Goal: Find specific page/section: Find specific page/section

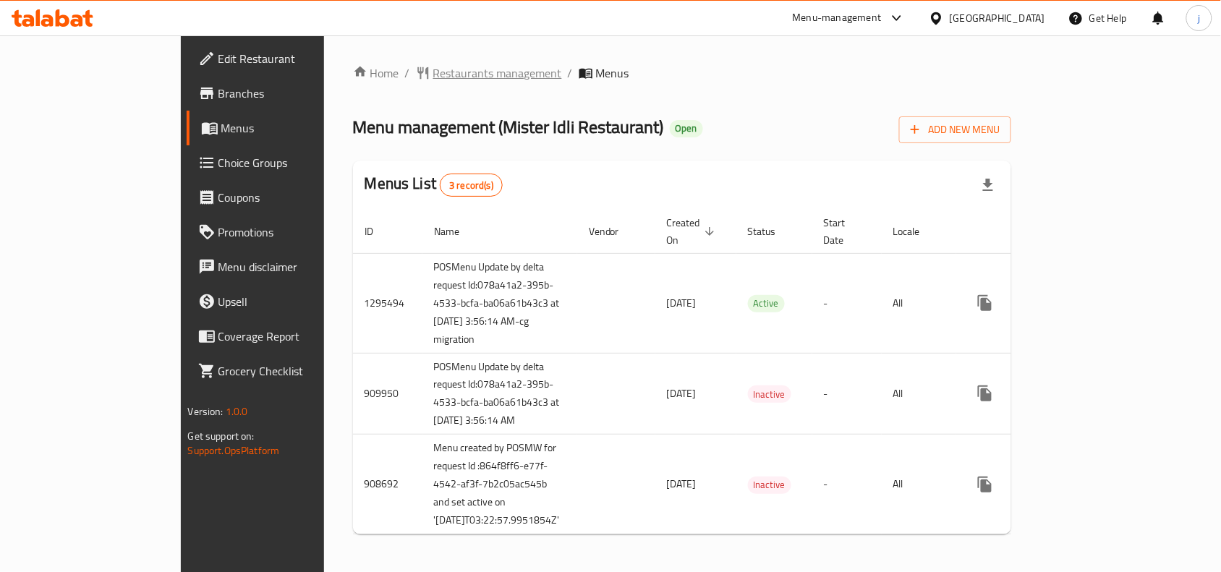
click at [433, 64] on span "Restaurants management" at bounding box center [497, 72] width 129 height 17
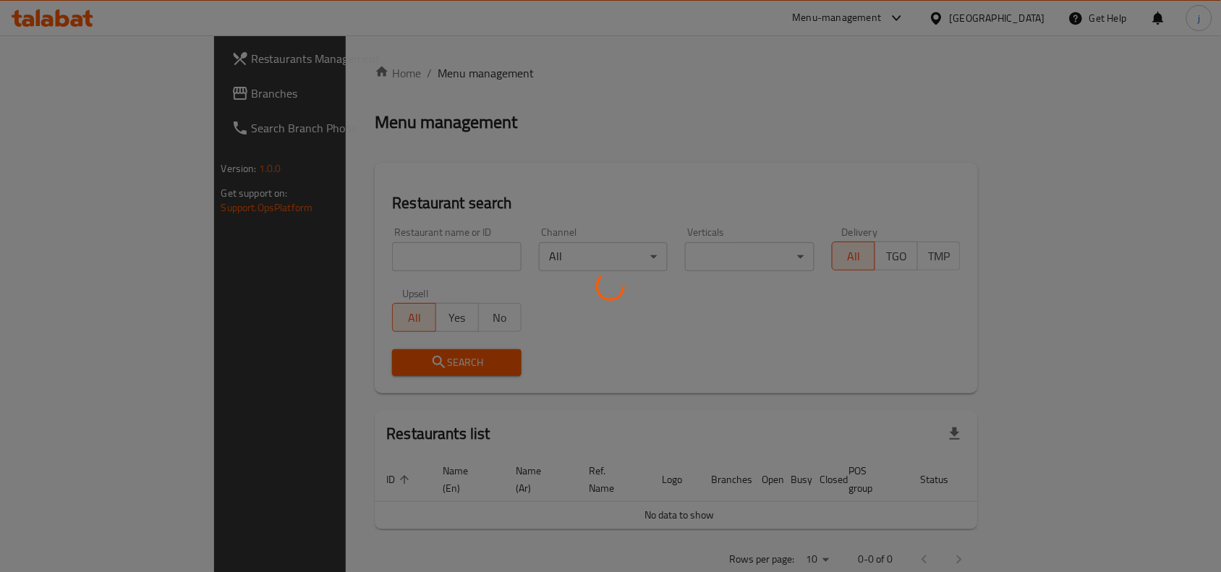
click at [388, 258] on div at bounding box center [610, 286] width 1221 height 572
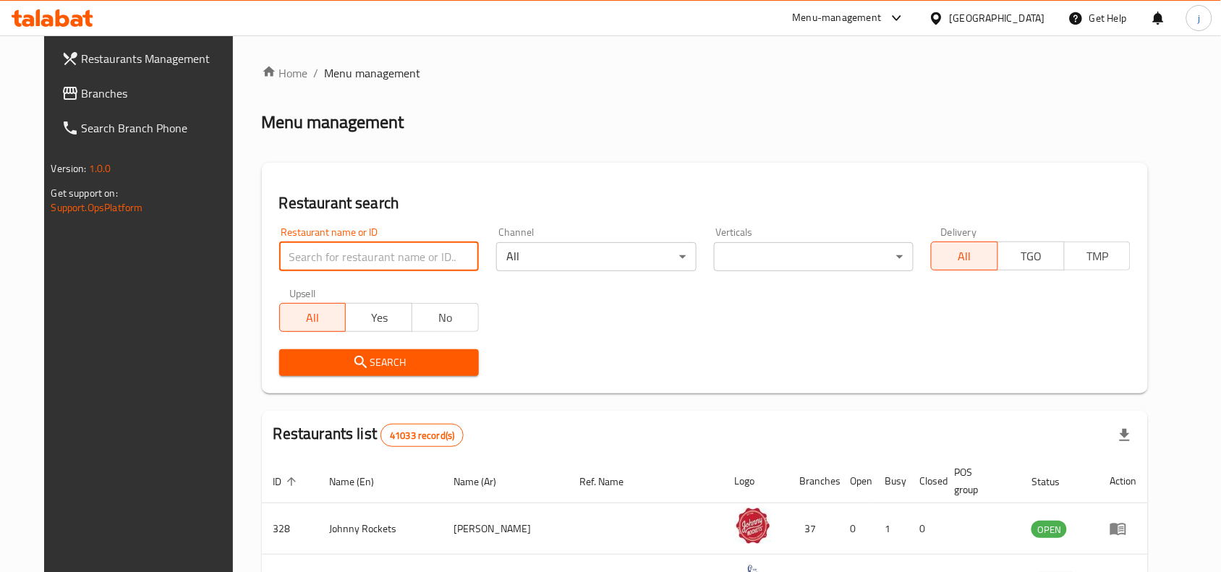
click at [393, 250] on input "search" at bounding box center [379, 256] width 200 height 29
paste input "19326"
type input "19326"
click button "Search" at bounding box center [379, 362] width 200 height 27
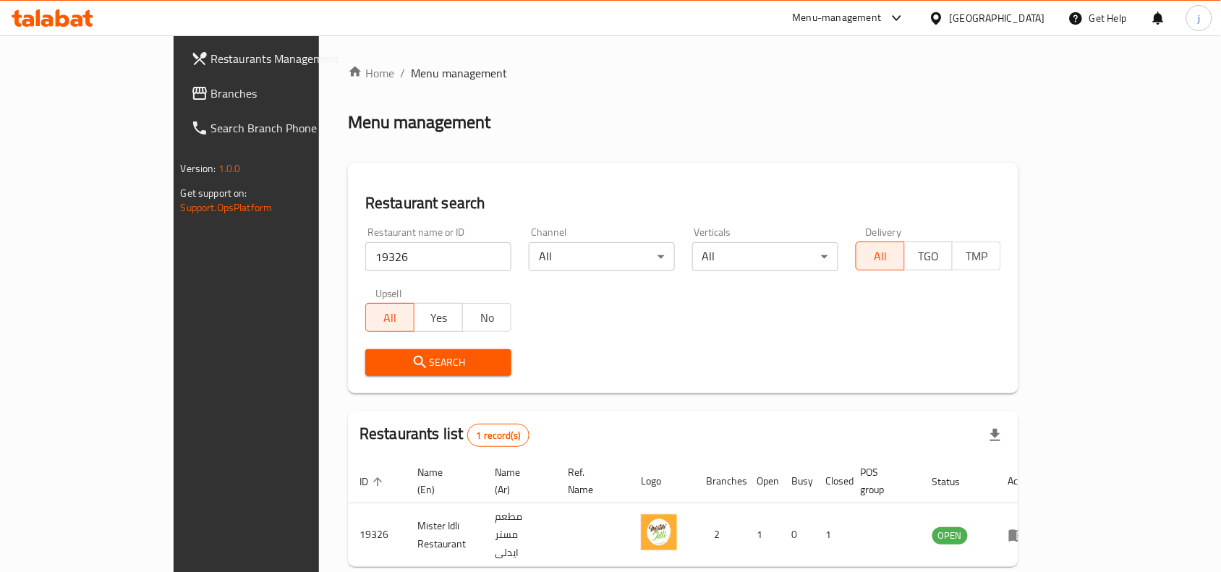
click at [1016, 19] on div "[GEOGRAPHIC_DATA]" at bounding box center [996, 18] width 95 height 16
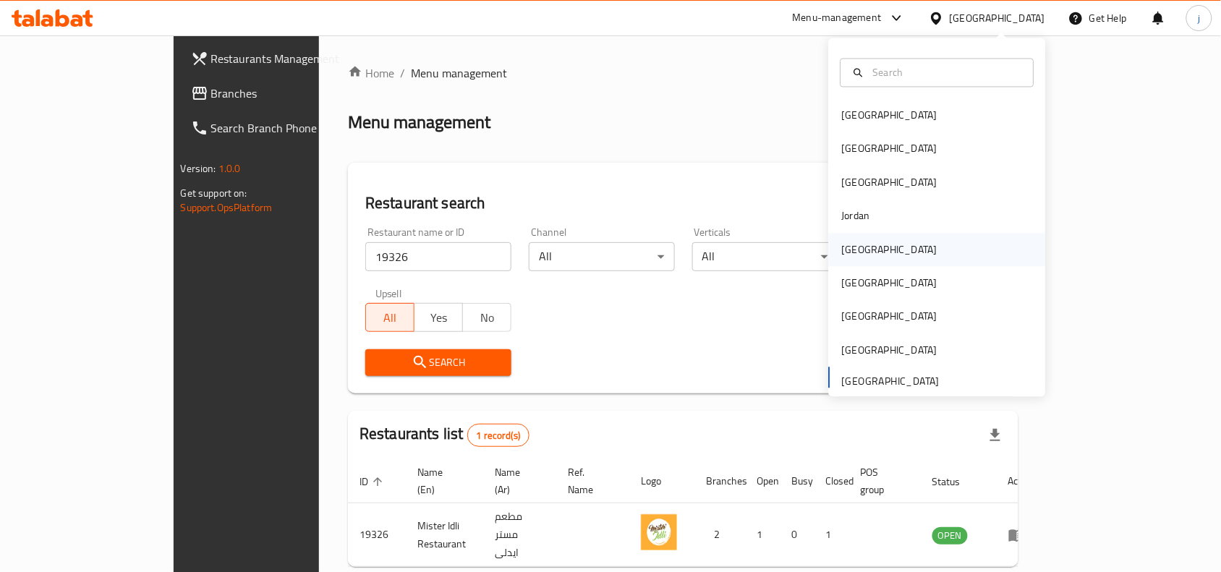
click at [848, 247] on div "[GEOGRAPHIC_DATA]" at bounding box center [889, 250] width 95 height 16
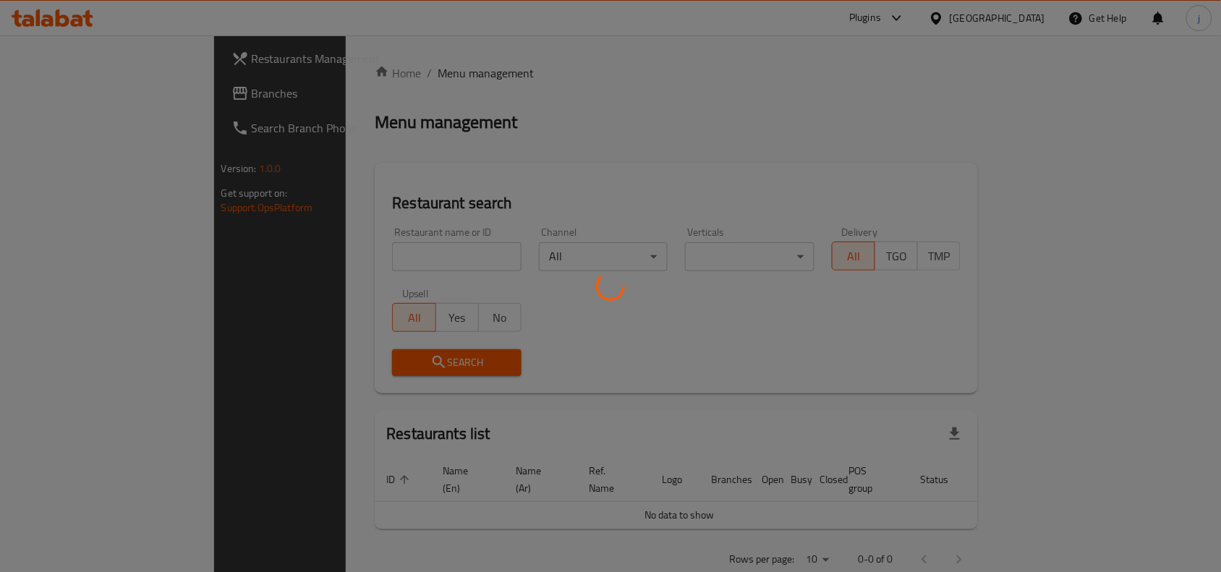
click at [51, 96] on div at bounding box center [610, 286] width 1221 height 572
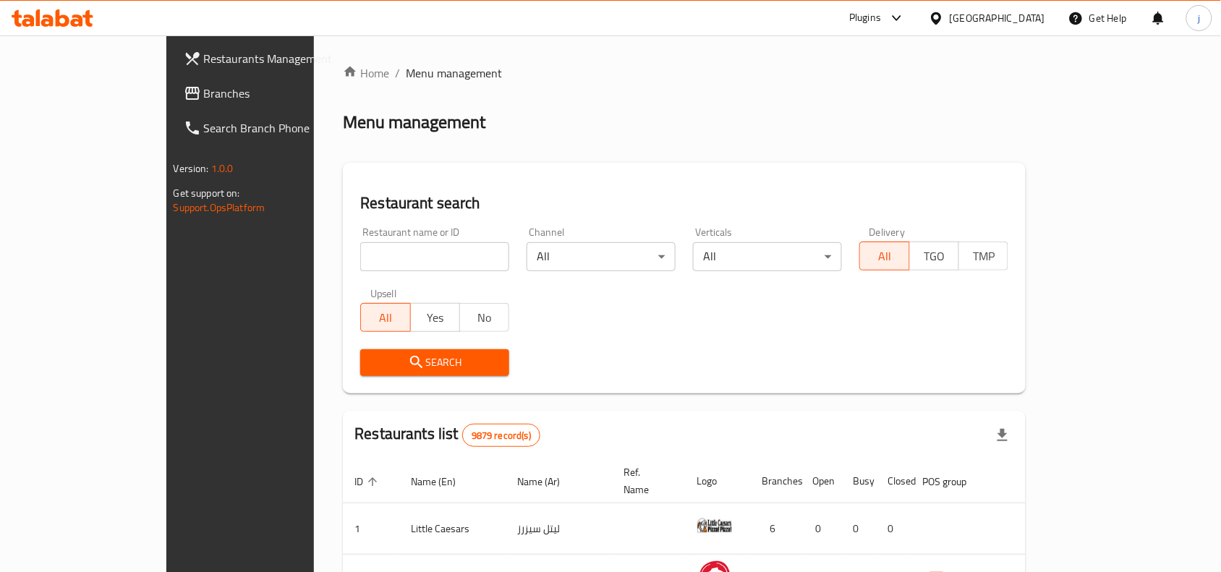
click at [204, 96] on span "Branches" at bounding box center [281, 93] width 155 height 17
